Goal: Obtain resource: Download file/media

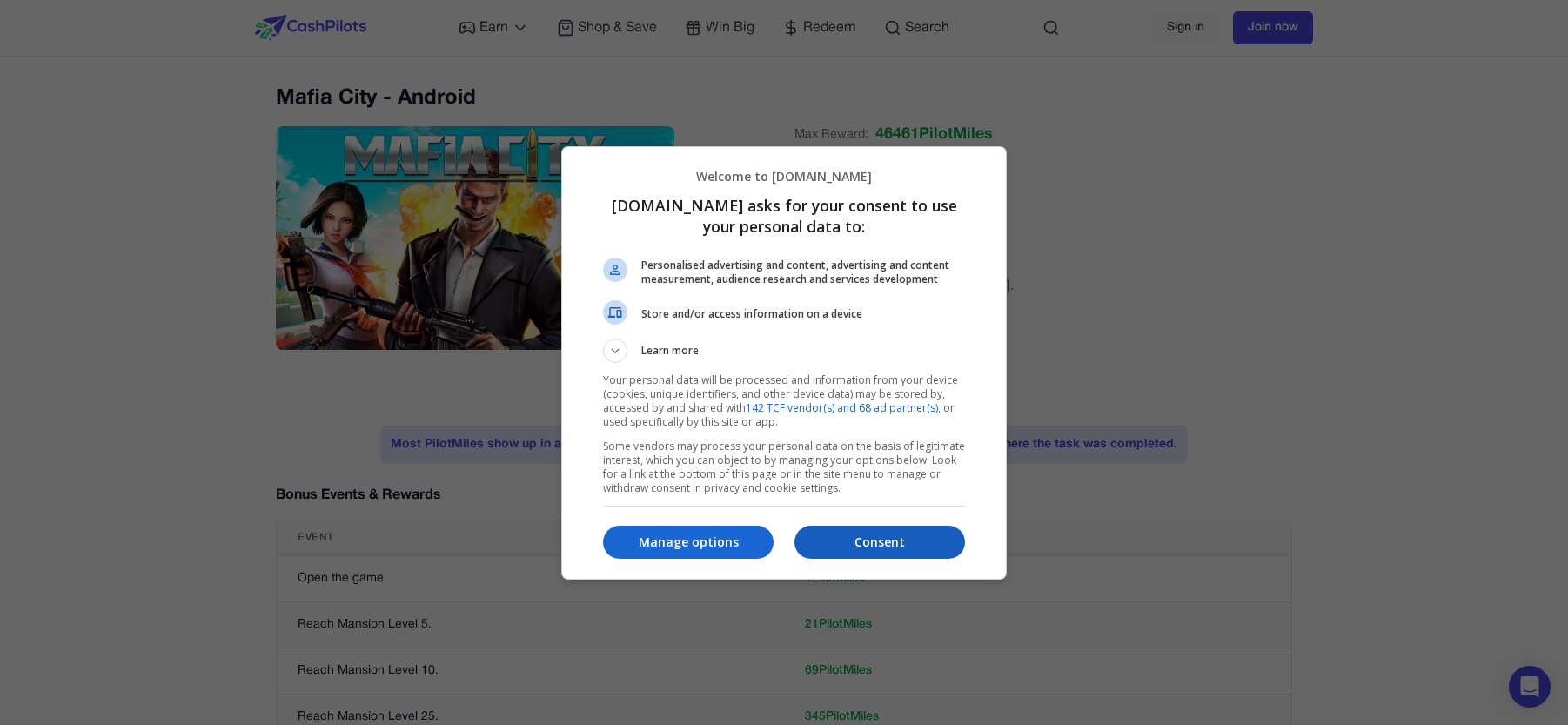
click at [881, 547] on p "Consent" at bounding box center [880, 542] width 171 height 18
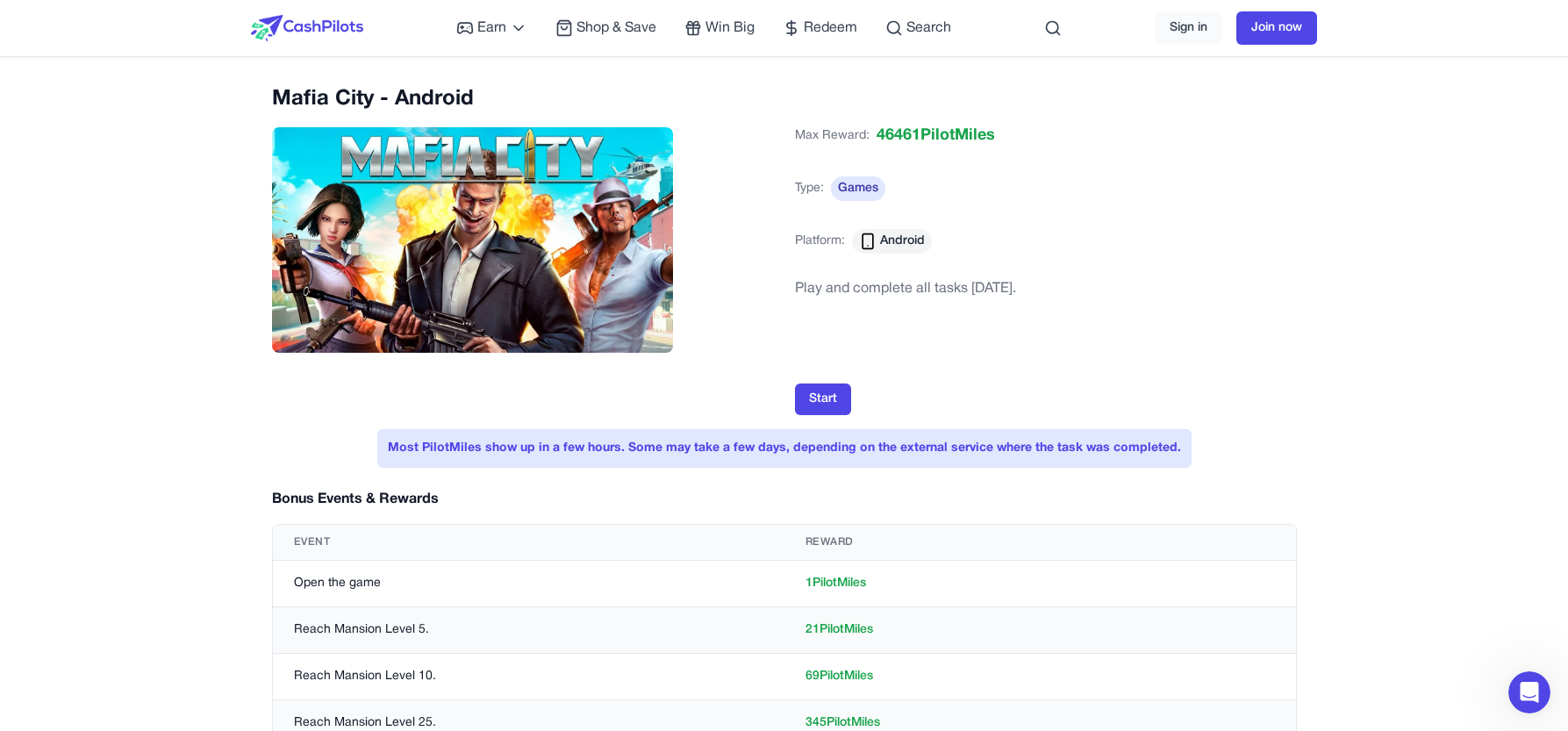
click at [734, 340] on div "Mafia City - Android" at bounding box center [524, 234] width 502 height 298
click at [826, 403] on button "Start" at bounding box center [823, 399] width 56 height 31
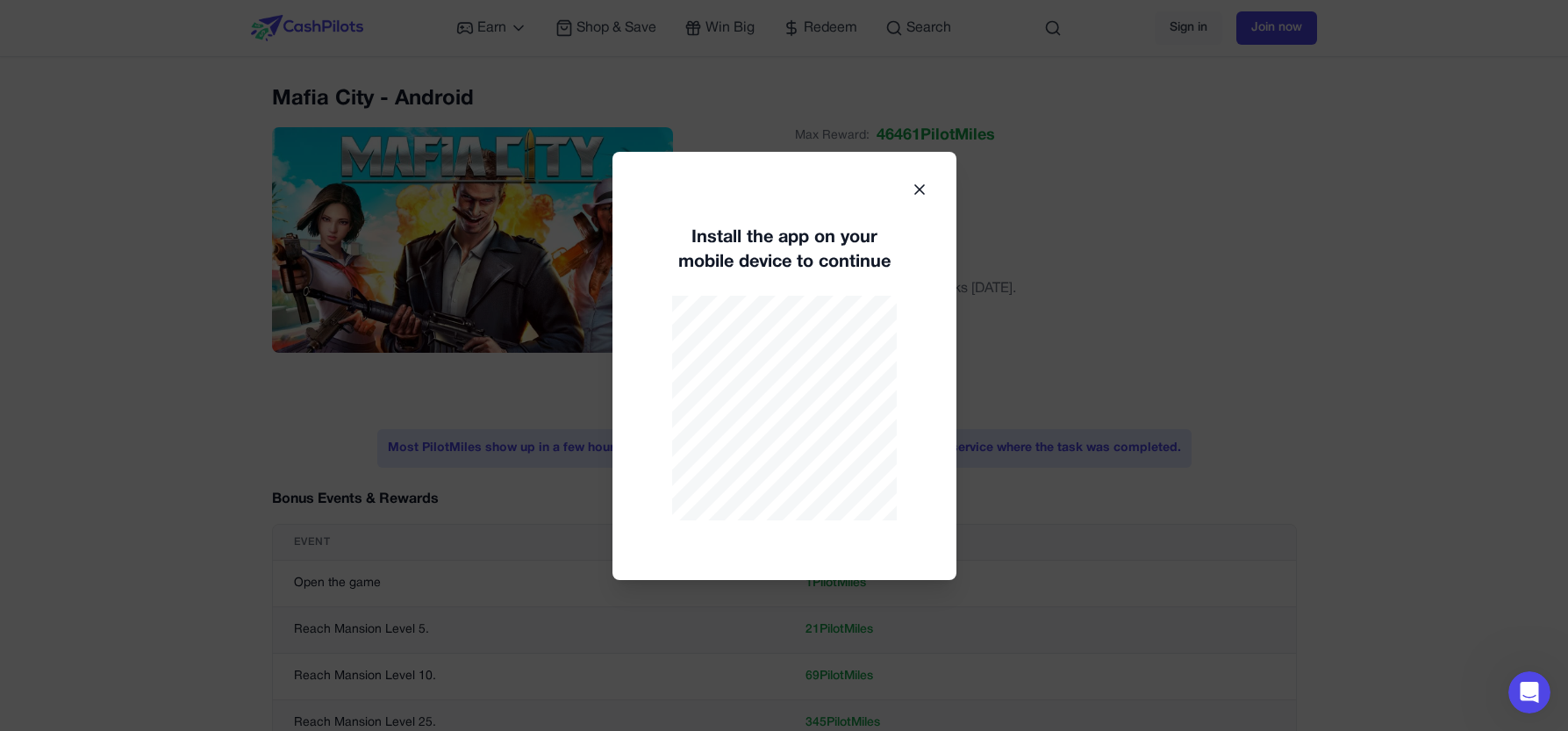
click at [910, 184] on div "Install the app on your mobile device to continue" at bounding box center [784, 366] width 344 height 428
click at [926, 184] on icon at bounding box center [920, 189] width 18 height 18
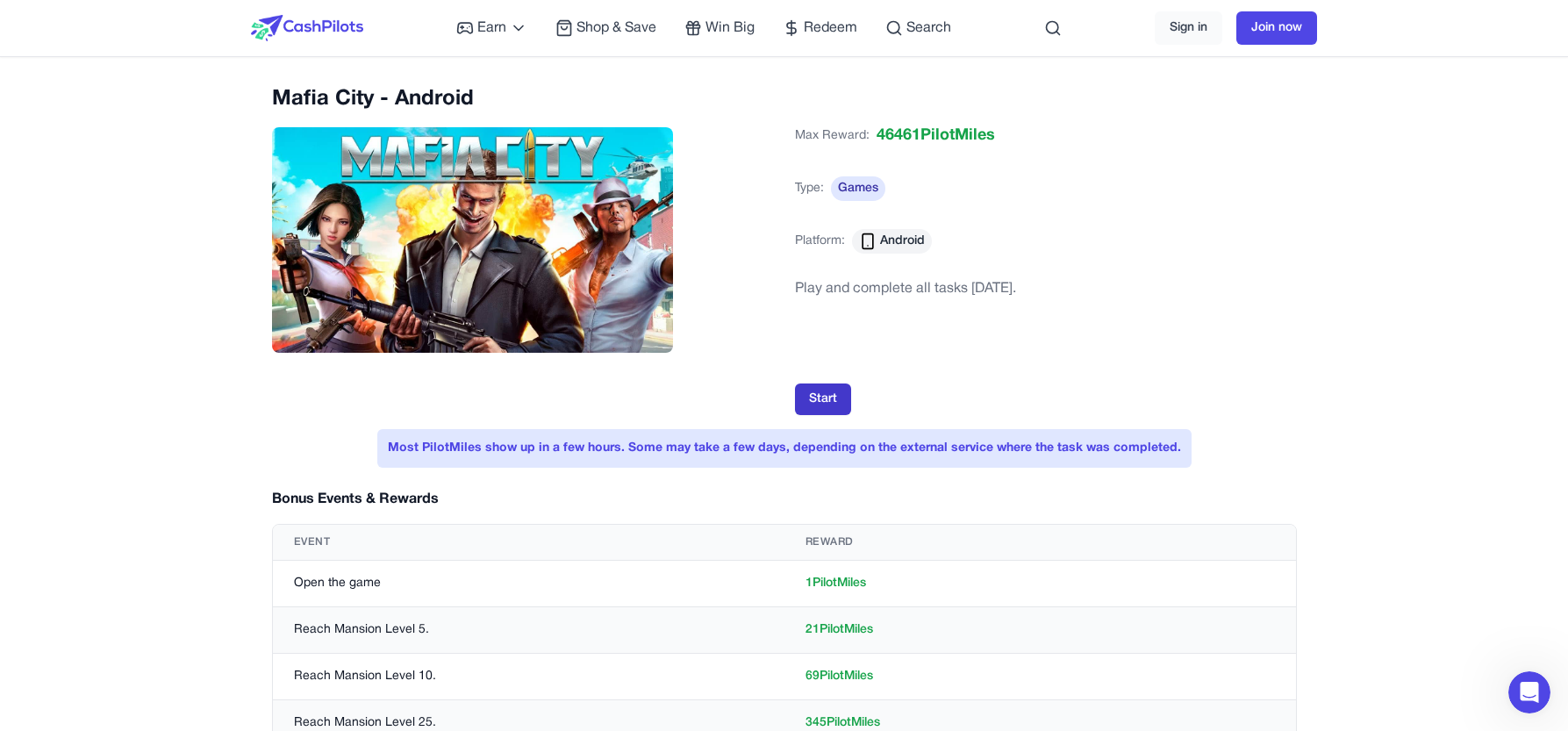
click at [818, 403] on button "Start" at bounding box center [823, 399] width 56 height 31
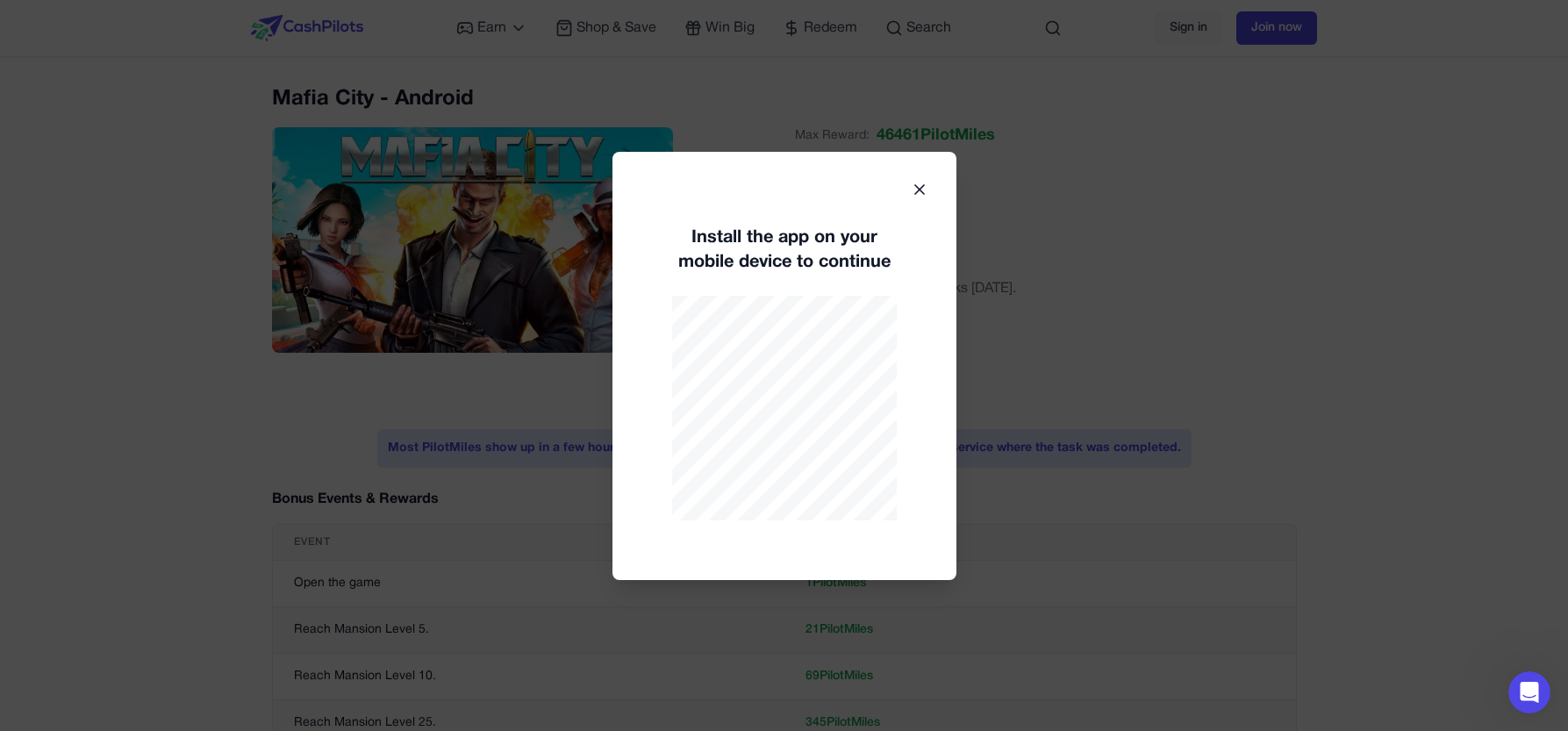
click at [921, 181] on icon at bounding box center [920, 189] width 18 height 18
